Goal: Complete application form

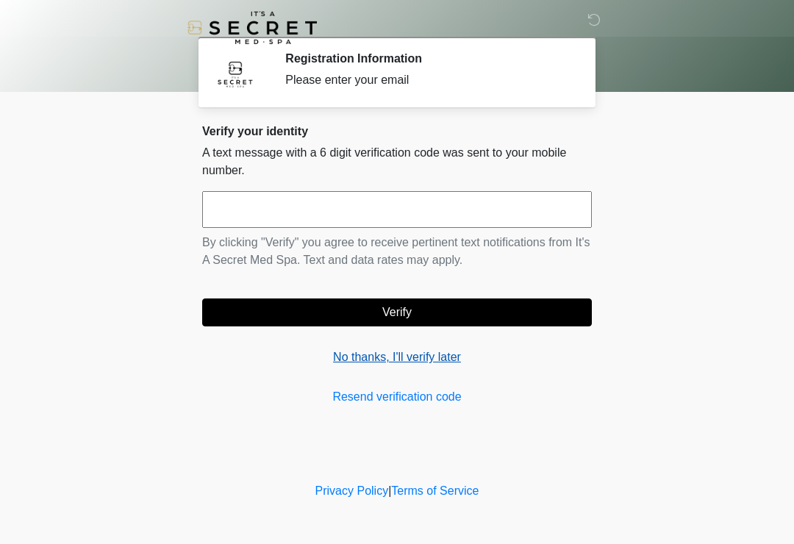
click at [411, 359] on link "No thanks, I'll verify later" at bounding box center [397, 357] width 390 height 18
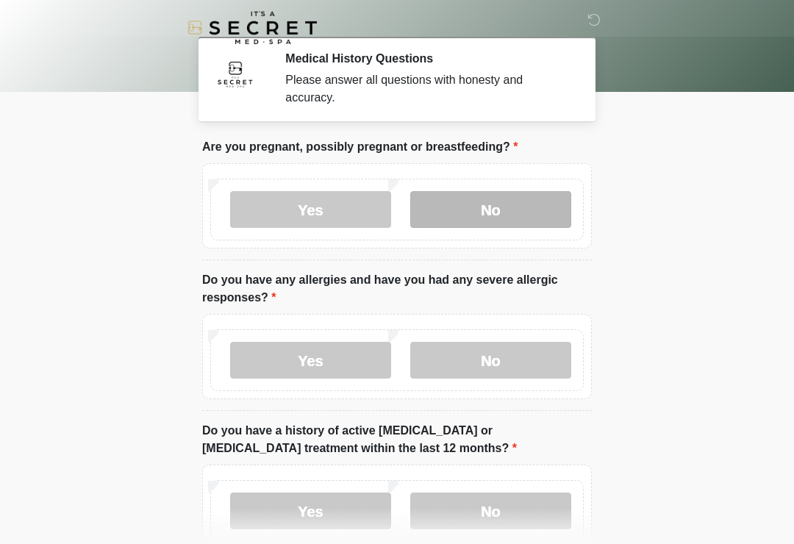
click at [507, 204] on label "No" at bounding box center [490, 209] width 161 height 37
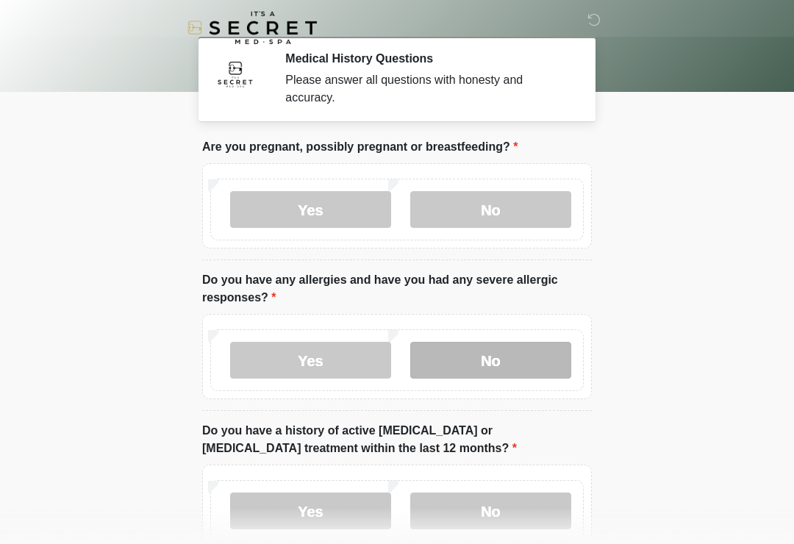
click at [483, 362] on label "No" at bounding box center [490, 360] width 161 height 37
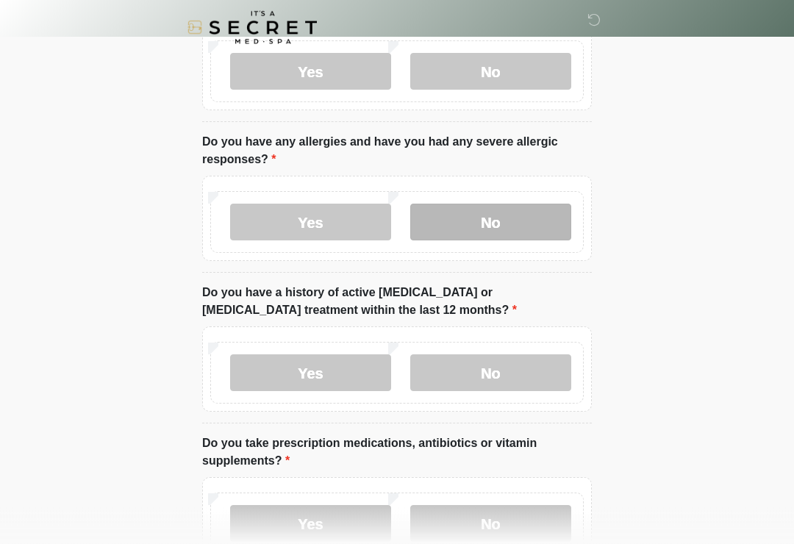
scroll to position [148, 0]
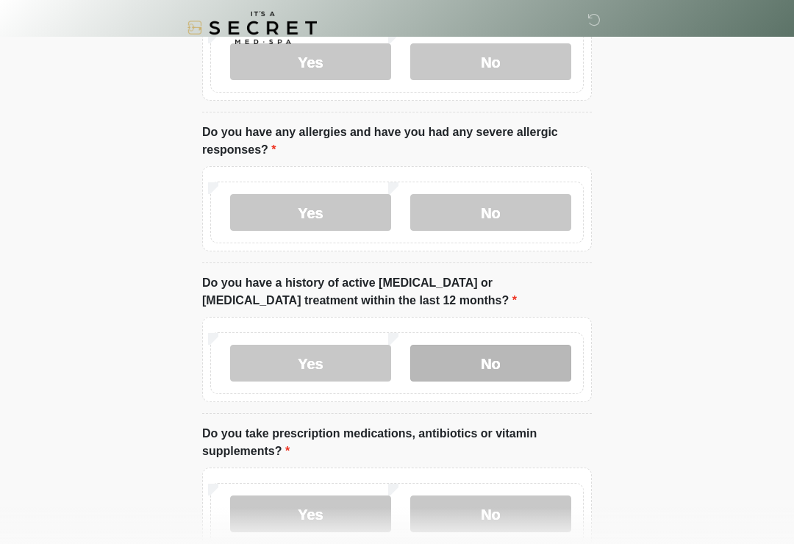
click at [507, 367] on label "No" at bounding box center [490, 363] width 161 height 37
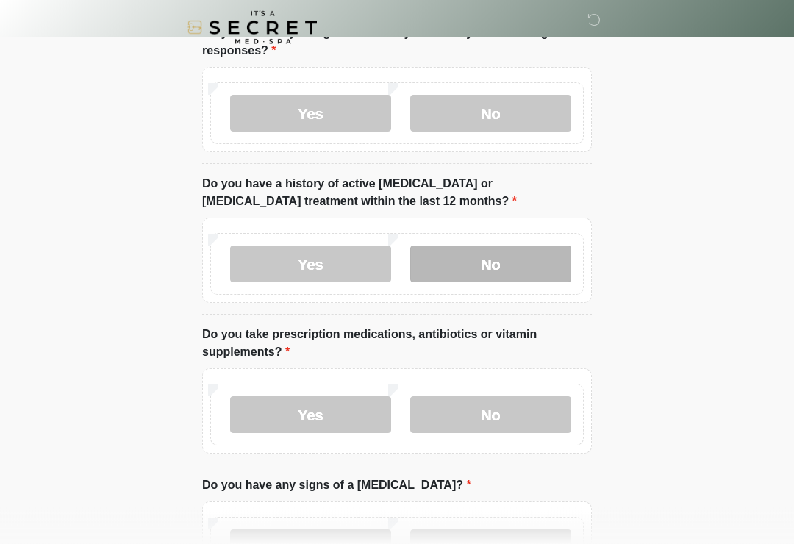
scroll to position [248, 0]
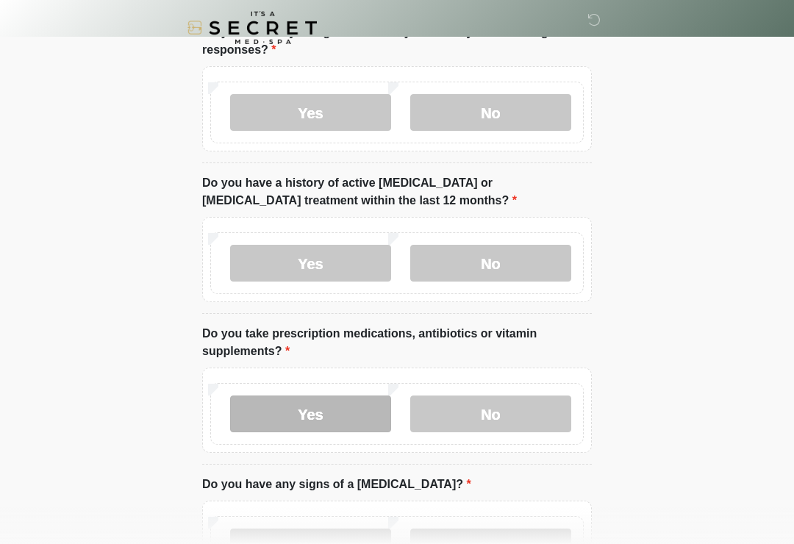
click at [351, 413] on label "Yes" at bounding box center [310, 414] width 161 height 37
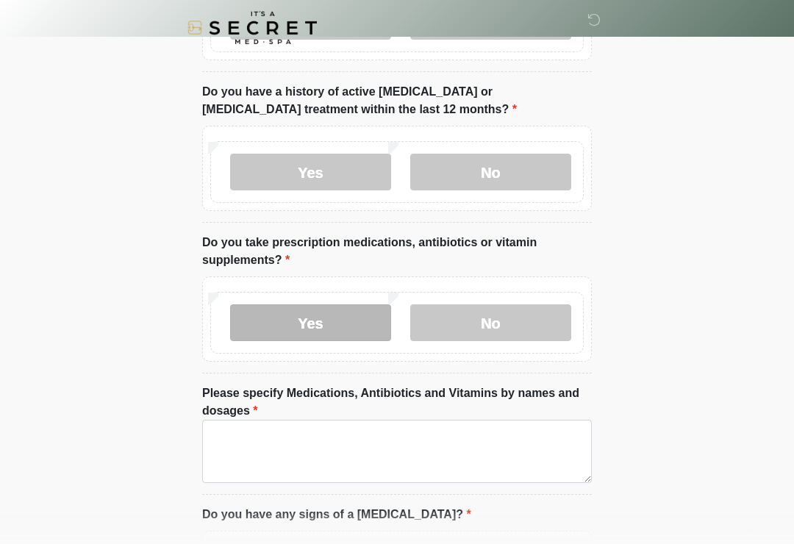
scroll to position [370, 0]
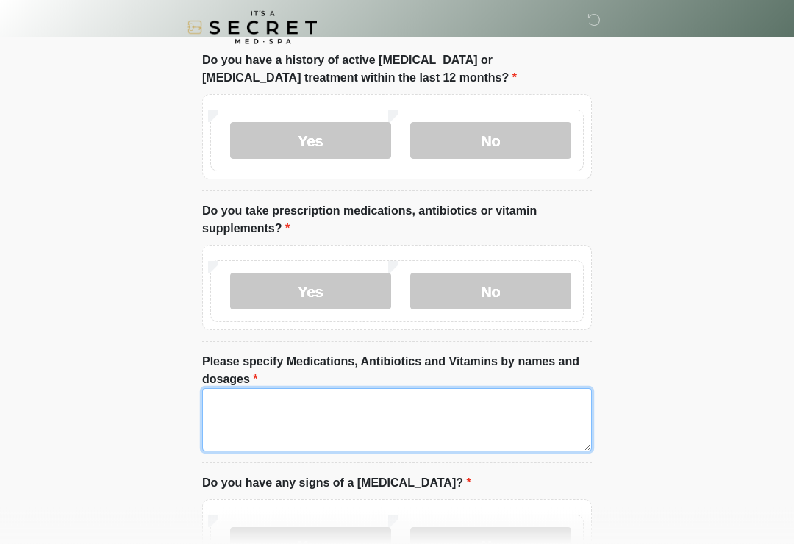
click at [235, 409] on textarea "Please specify Medications, Antibiotics and Vitamins by names and dosages" at bounding box center [397, 420] width 390 height 63
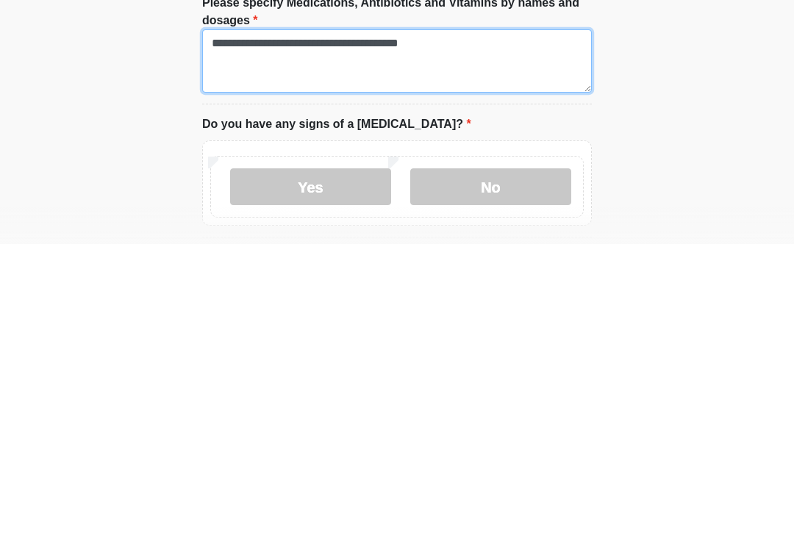
scroll to position [435, 0]
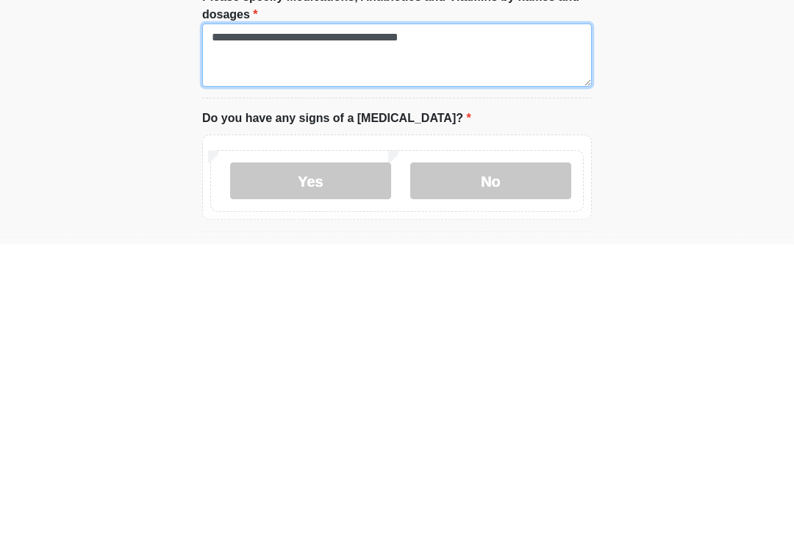
type textarea "**********"
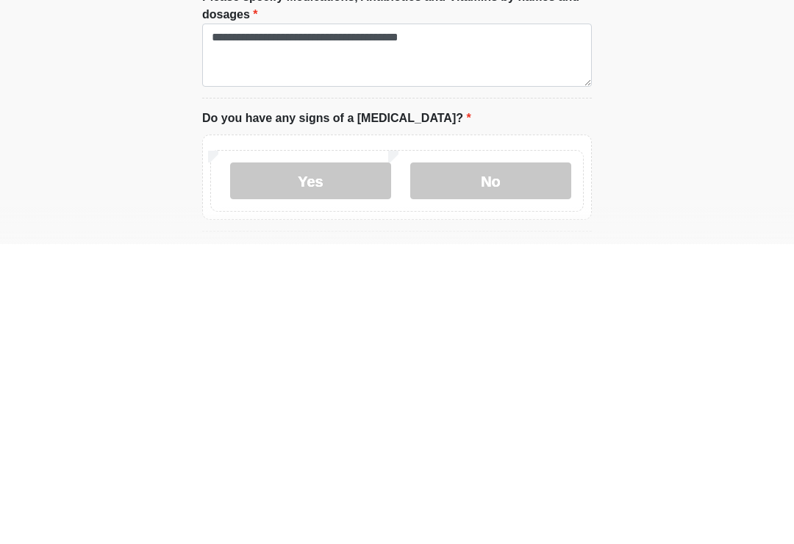
click at [582, 409] on li "Do you have any signs of a [MEDICAL_DATA]? Do you have any signs of a [MEDICAL_…" at bounding box center [397, 470] width 390 height 122
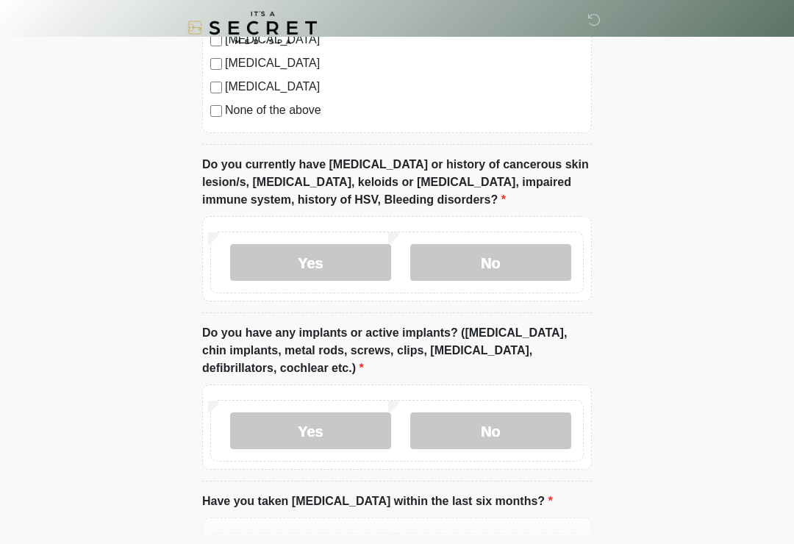
scroll to position [1185, 0]
click at [520, 265] on label "No" at bounding box center [490, 263] width 161 height 37
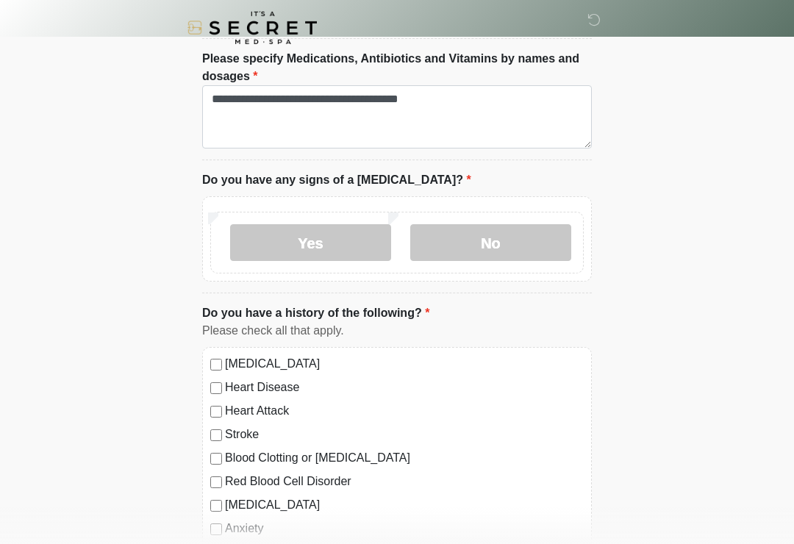
scroll to position [666, 0]
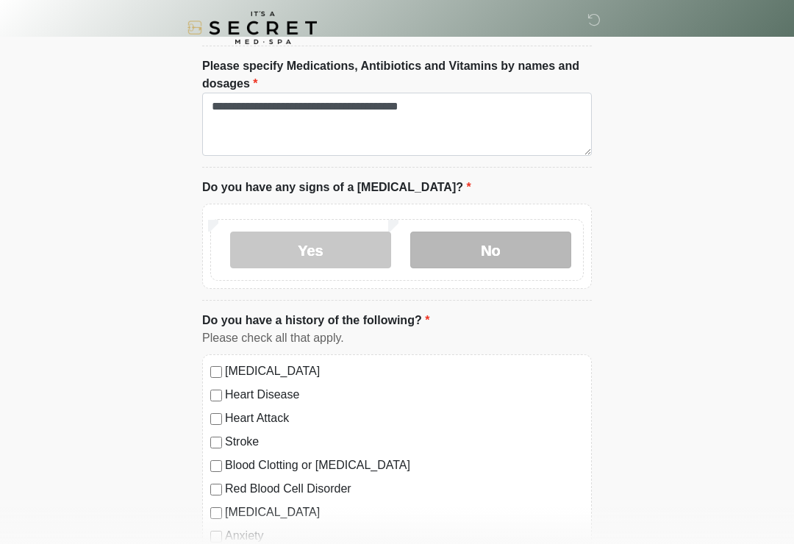
click at [493, 249] on label "No" at bounding box center [490, 250] width 161 height 37
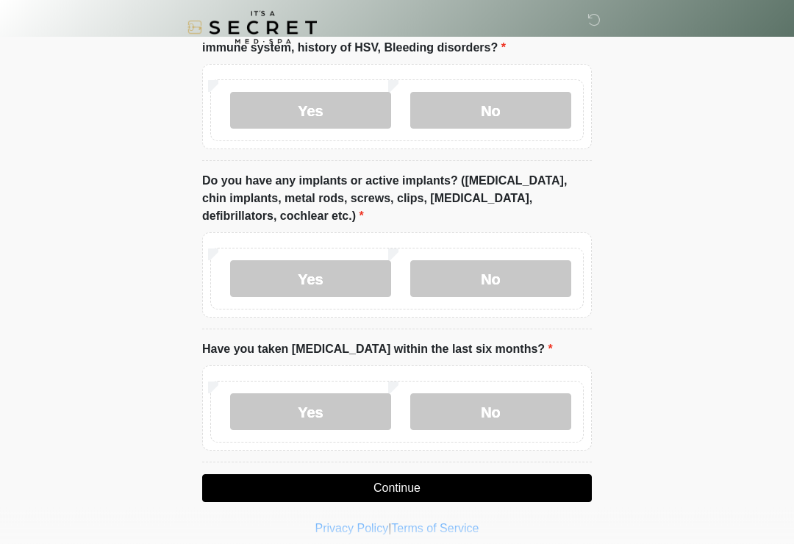
scroll to position [1338, 0]
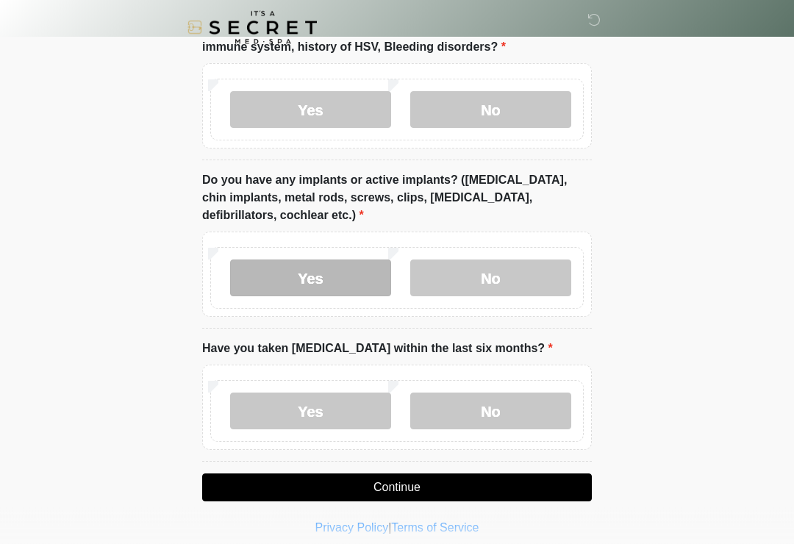
click at [354, 275] on label "Yes" at bounding box center [310, 278] width 161 height 37
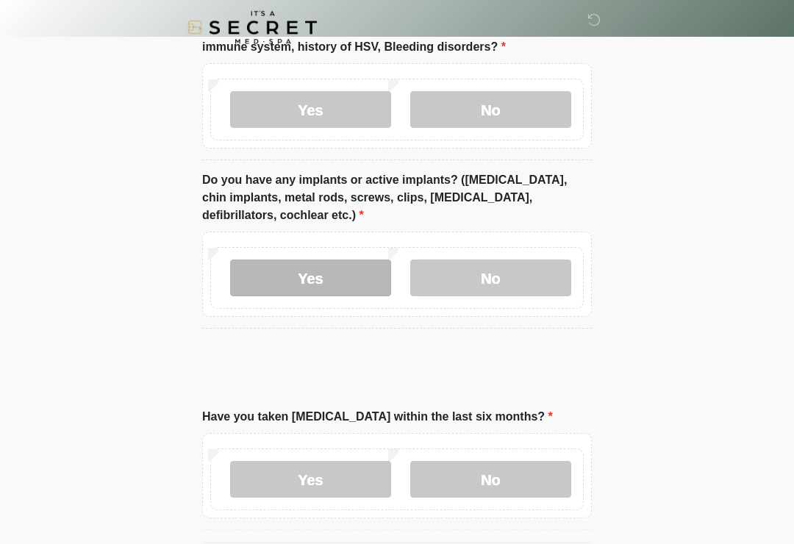
scroll to position [1339, 0]
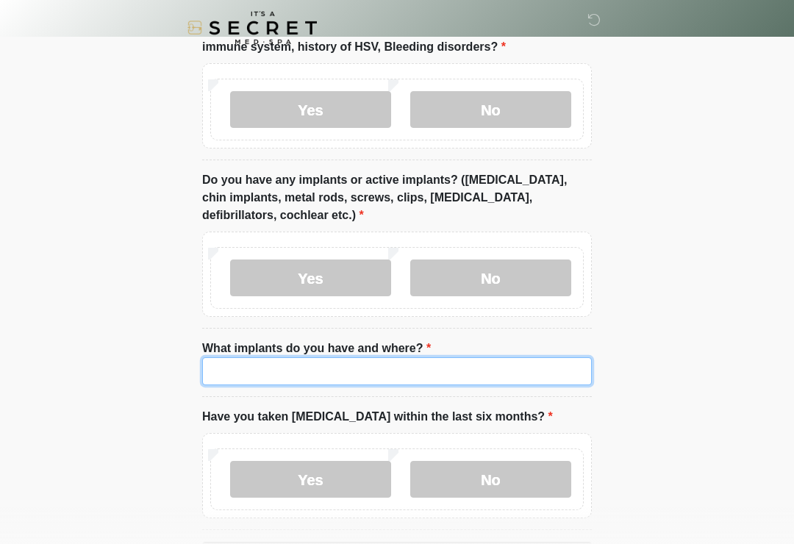
click at [275, 370] on input "What implants do you have and where?" at bounding box center [397, 371] width 390 height 28
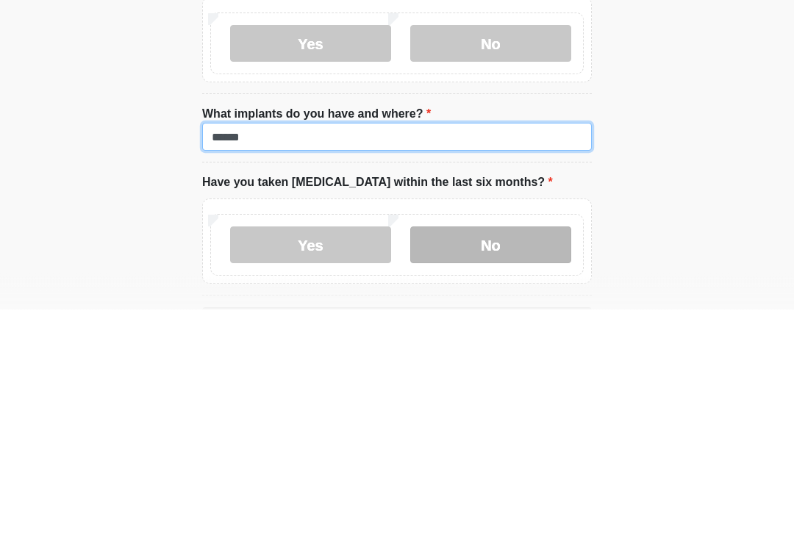
type input "******"
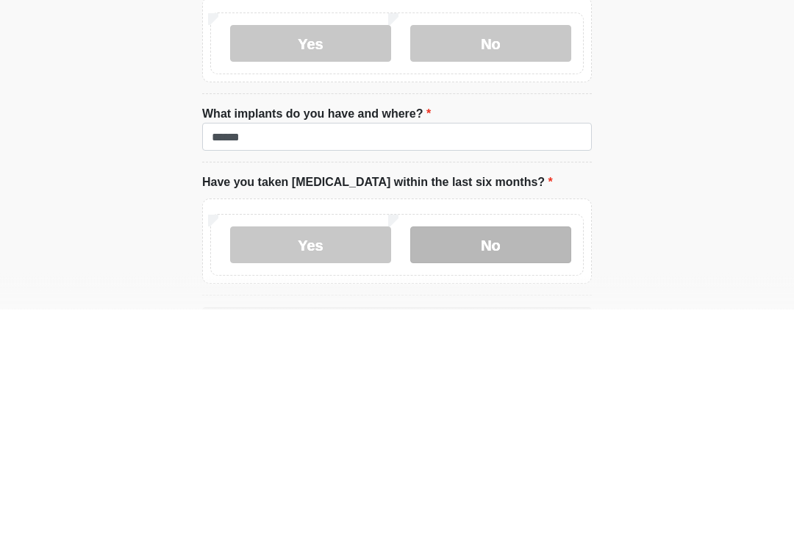
click at [513, 462] on label "No" at bounding box center [490, 480] width 161 height 37
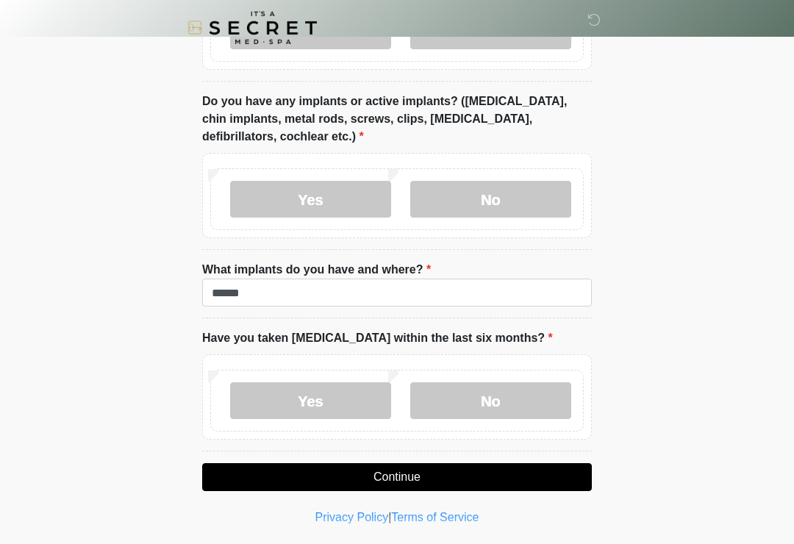
click at [446, 484] on button "Continue" at bounding box center [397, 477] width 390 height 28
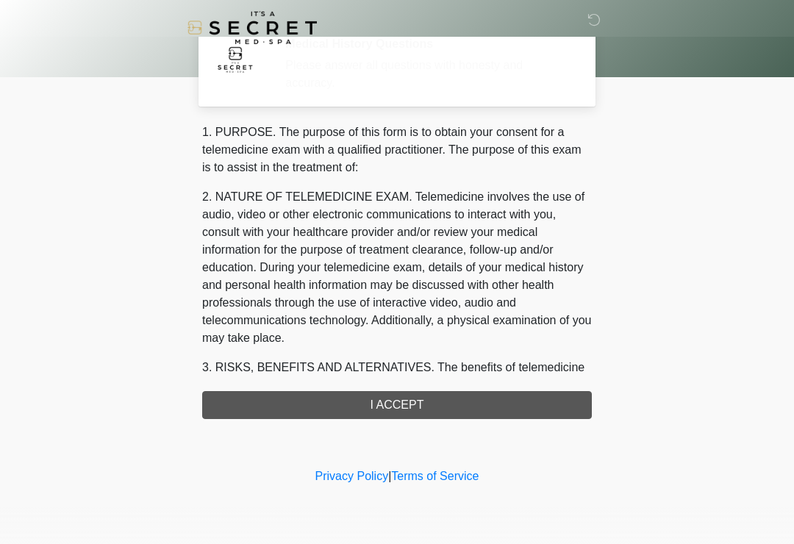
scroll to position [0, 0]
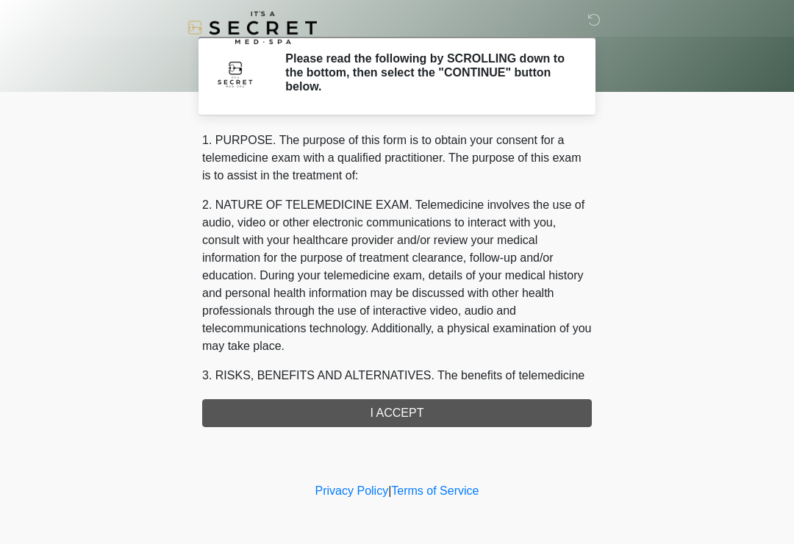
click at [441, 410] on div "1. PURPOSE. The purpose of this form is to obtain your consent for a telemedici…" at bounding box center [397, 280] width 390 height 296
click at [426, 411] on div "1. PURPOSE. The purpose of this form is to obtain your consent for a telemedici…" at bounding box center [397, 280] width 390 height 296
click at [407, 415] on div "1. PURPOSE. The purpose of this form is to obtain your consent for a telemedici…" at bounding box center [397, 280] width 390 height 296
click at [413, 418] on div "1. PURPOSE. The purpose of this form is to obtain your consent for a telemedici…" at bounding box center [397, 280] width 390 height 296
click at [403, 414] on div "1. PURPOSE. The purpose of this form is to obtain your consent for a telemedici…" at bounding box center [397, 280] width 390 height 296
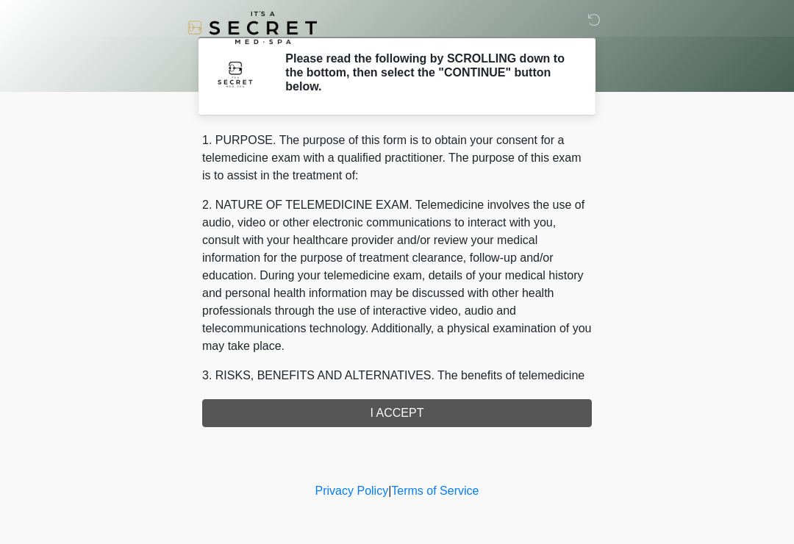
click at [538, 330] on p "2. NATURE OF TELEMEDICINE EXAM. Telemedicine involves the use of audio, video o…" at bounding box center [397, 275] width 390 height 159
click at [415, 415] on div "1. PURPOSE. The purpose of this form is to obtain your consent for a telemedici…" at bounding box center [397, 280] width 390 height 296
click at [400, 415] on div "1. PURPOSE. The purpose of this form is to obtain your consent for a telemedici…" at bounding box center [397, 280] width 390 height 296
click at [393, 416] on div "1. PURPOSE. The purpose of this form is to obtain your consent for a telemedici…" at bounding box center [397, 280] width 390 height 296
click at [400, 408] on div "1. PURPOSE. The purpose of this form is to obtain your consent for a telemedici…" at bounding box center [397, 280] width 390 height 296
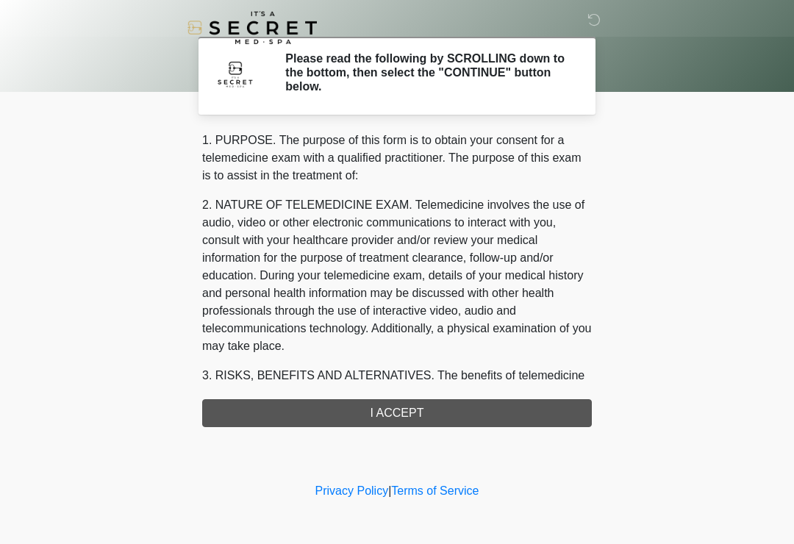
click at [418, 415] on div "1. PURPOSE. The purpose of this form is to obtain your consent for a telemedici…" at bounding box center [397, 280] width 390 height 296
click at [399, 412] on div "1. PURPOSE. The purpose of this form is to obtain your consent for a telemedici…" at bounding box center [397, 280] width 390 height 296
click at [413, 407] on div "1. PURPOSE. The purpose of this form is to obtain your consent for a telemedici…" at bounding box center [397, 280] width 390 height 296
click at [396, 407] on div "1. PURPOSE. The purpose of this form is to obtain your consent for a telemedici…" at bounding box center [397, 280] width 390 height 296
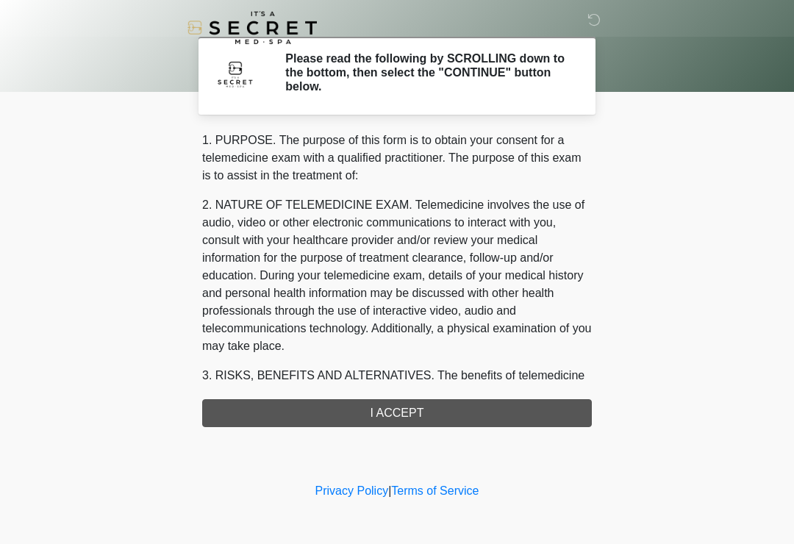
click at [409, 410] on div "1. PURPOSE. The purpose of this form is to obtain your consent for a telemedici…" at bounding box center [397, 280] width 390 height 296
click at [416, 410] on div "1. PURPOSE. The purpose of this form is to obtain your consent for a telemedici…" at bounding box center [397, 280] width 390 height 296
click at [405, 408] on div "1. PURPOSE. The purpose of this form is to obtain your consent for a telemedici…" at bounding box center [397, 280] width 390 height 296
click at [407, 415] on div "1. PURPOSE. The purpose of this form is to obtain your consent for a telemedici…" at bounding box center [397, 280] width 390 height 296
click at [412, 411] on div "1. PURPOSE. The purpose of this form is to obtain your consent for a telemedici…" at bounding box center [397, 280] width 390 height 296
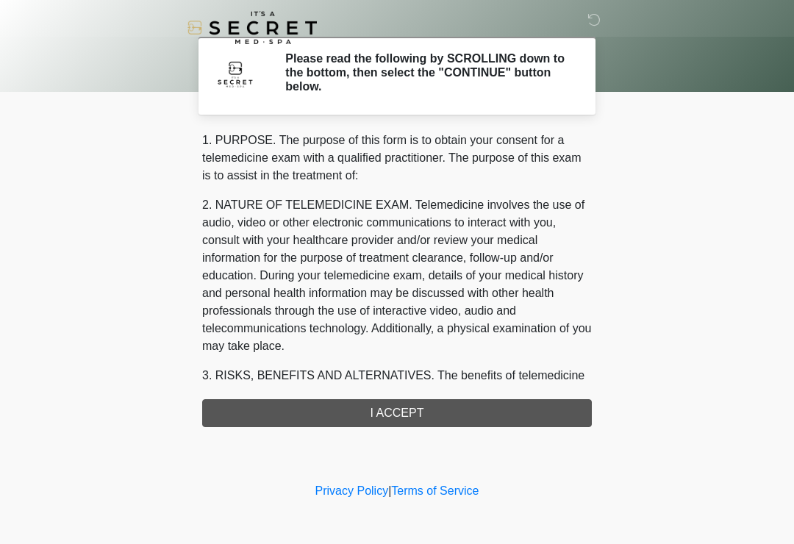
click at [407, 411] on div "1. PURPOSE. The purpose of this form is to obtain your consent for a telemedici…" at bounding box center [397, 280] width 390 height 296
click at [411, 410] on div "1. PURPOSE. The purpose of this form is to obtain your consent for a telemedici…" at bounding box center [397, 280] width 390 height 296
click at [415, 413] on div "1. PURPOSE. The purpose of this form is to obtain your consent for a telemedici…" at bounding box center [397, 280] width 390 height 296
click at [414, 412] on div "1. PURPOSE. The purpose of this form is to obtain your consent for a telemedici…" at bounding box center [397, 280] width 390 height 296
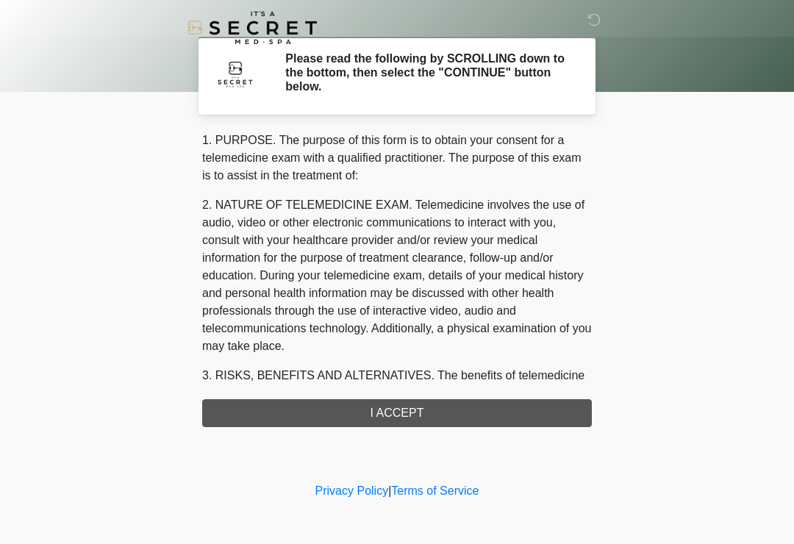
click at [410, 409] on div "1. PURPOSE. The purpose of this form is to obtain your consent for a telemedici…" at bounding box center [397, 280] width 390 height 296
click at [390, 411] on div "1. PURPOSE. The purpose of this form is to obtain your consent for a telemedici…" at bounding box center [397, 280] width 390 height 296
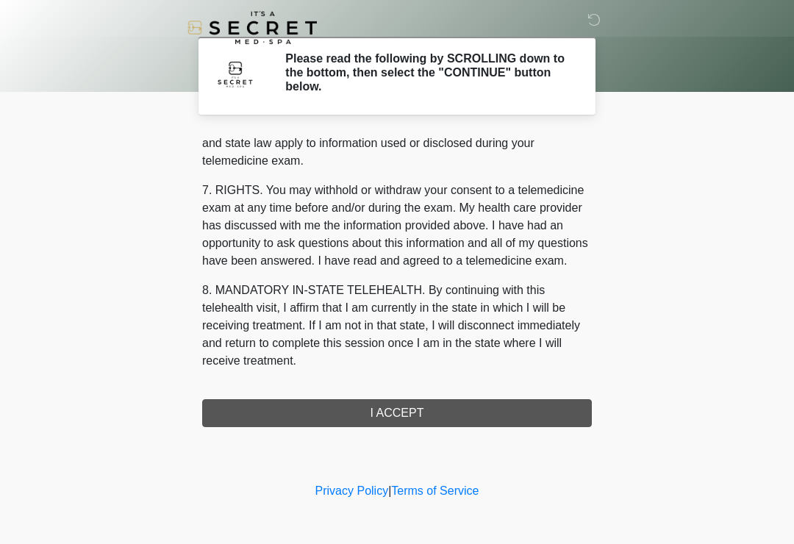
scroll to position [603, 0]
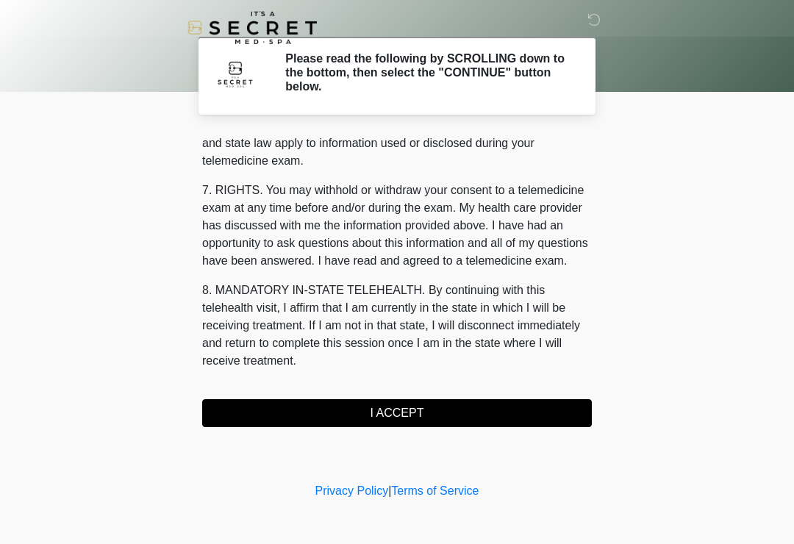
click at [379, 413] on button "I ACCEPT" at bounding box center [397, 413] width 390 height 28
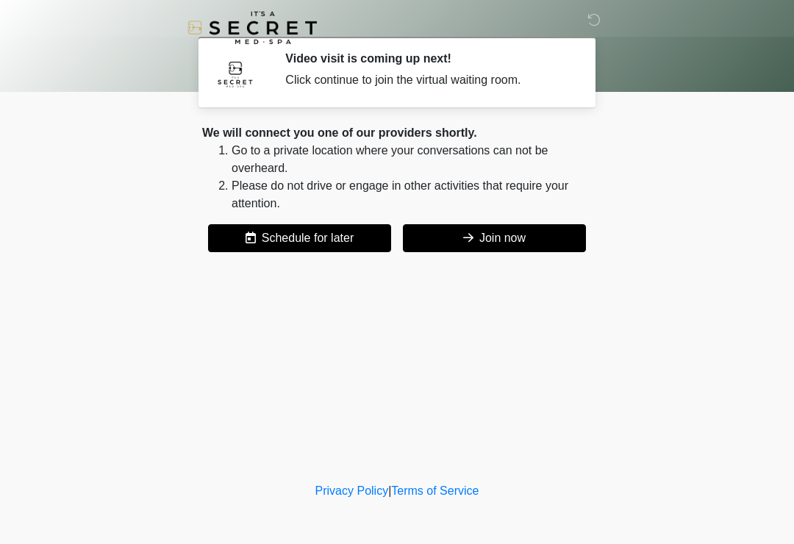
click at [473, 238] on button "Join now" at bounding box center [494, 238] width 183 height 28
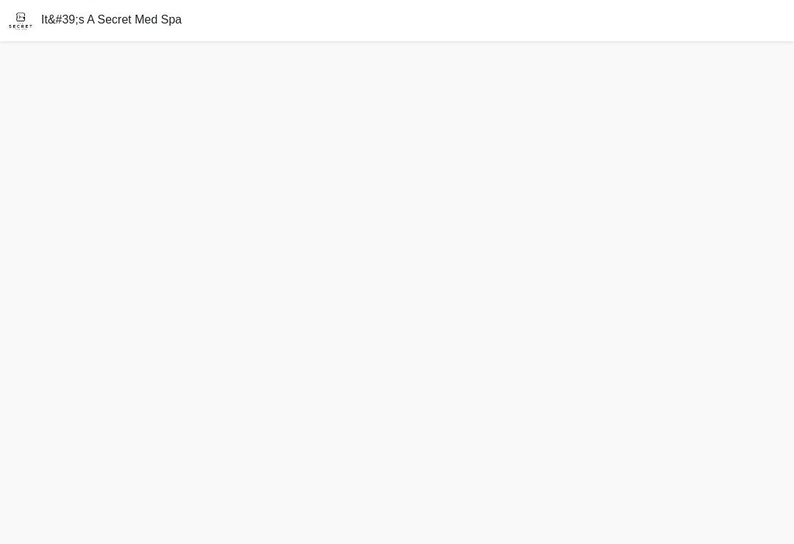
click at [793, 539] on html "It&#39;s A Secret Med Spa" at bounding box center [397, 272] width 794 height 544
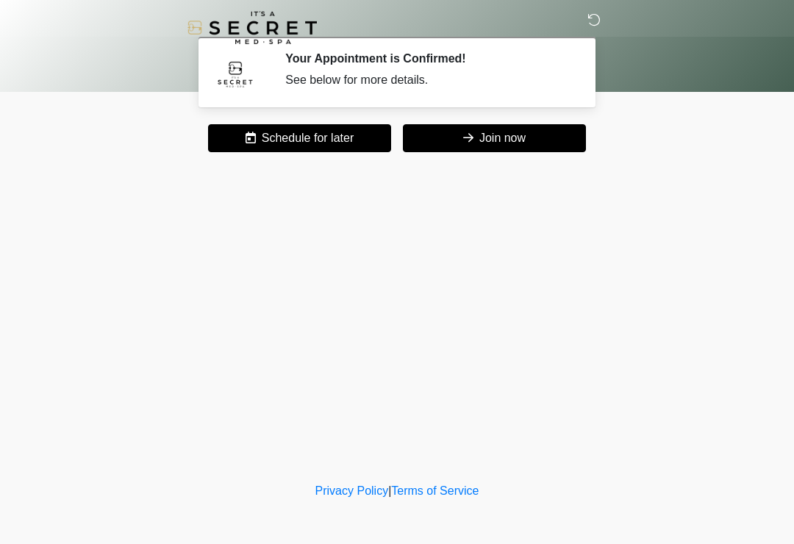
click at [558, 26] on icon at bounding box center [593, 19] width 13 height 13
